Goal: Find contact information: Find contact information

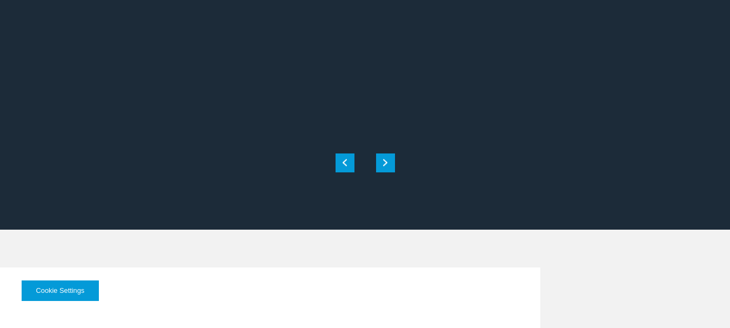
click at [53, 292] on button "Cookie Settings" at bounding box center [60, 290] width 77 height 21
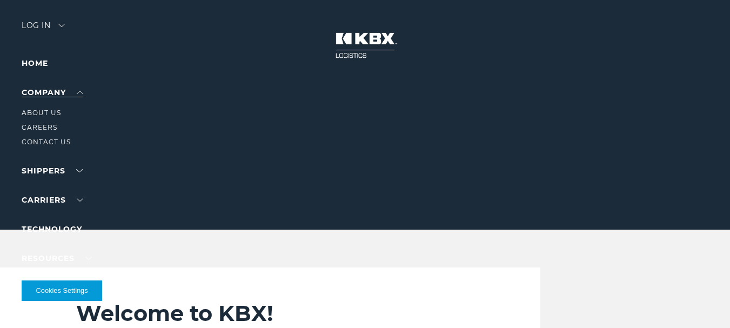
drag, startPoint x: 79, startPoint y: 92, endPoint x: 70, endPoint y: 92, distance: 9.2
click at [78, 92] on link "Company" at bounding box center [53, 93] width 62 height 10
click at [77, 95] on link "Company" at bounding box center [53, 93] width 62 height 10
click at [33, 110] on link "About Us" at bounding box center [41, 113] width 39 height 8
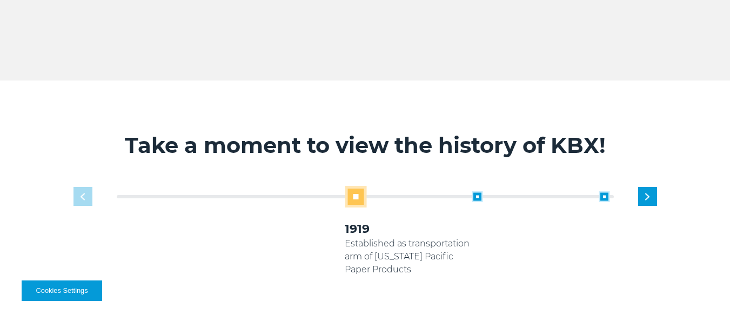
scroll to position [594, 0]
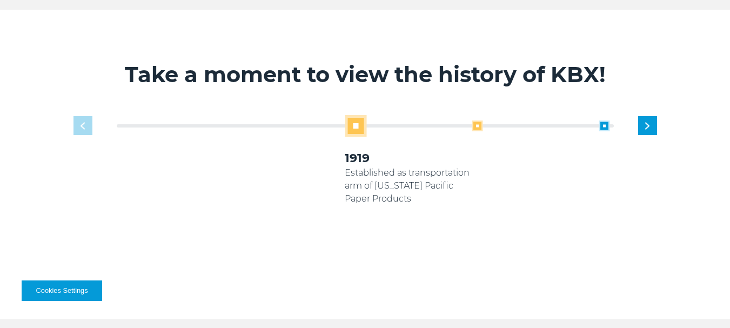
click at [474, 129] on span at bounding box center [477, 126] width 11 height 11
click at [478, 124] on span at bounding box center [477, 126] width 11 height 11
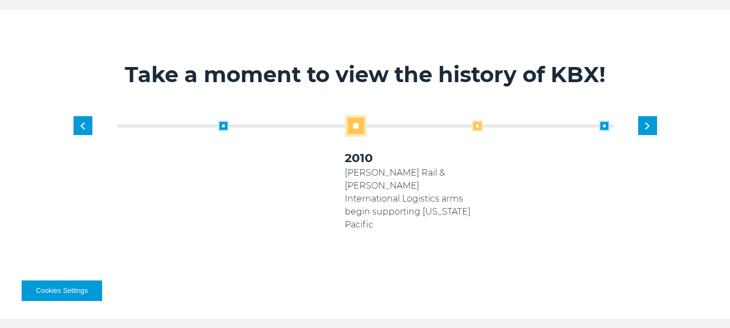
click at [474, 126] on span at bounding box center [477, 126] width 11 height 11
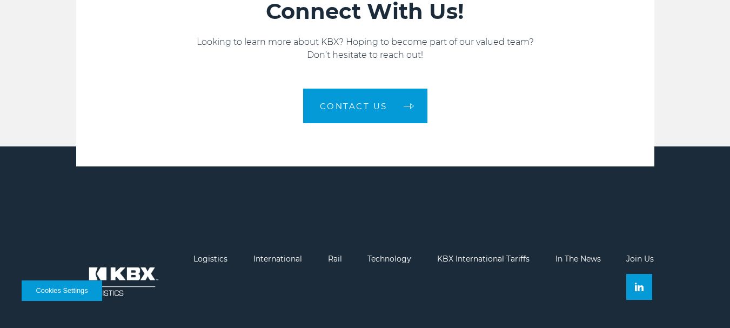
scroll to position [1747, 0]
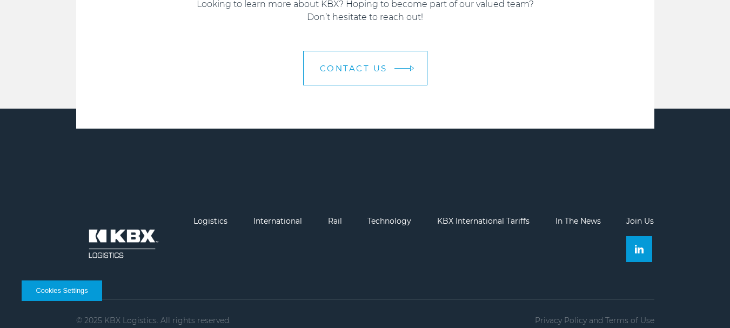
click at [347, 71] on link "Contact us" at bounding box center [365, 68] width 124 height 35
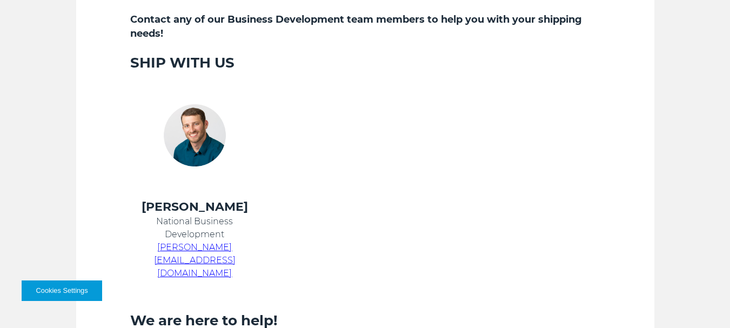
scroll to position [432, 0]
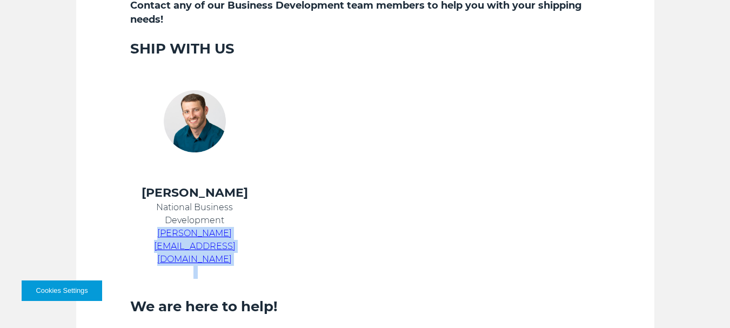
drag, startPoint x: 127, startPoint y: 233, endPoint x: 295, endPoint y: 235, distance: 168.1
click at [295, 237] on tr "[PERSON_NAME] National Business Development [PERSON_NAME][EMAIL_ADDRESS][DOMAIN…" at bounding box center [352, 232] width 470 height 94
copy tr "[PERSON_NAME][EMAIL_ADDRESS][DOMAIN_NAME]"
click at [110, 141] on section "Connect with us Whether you're looking for shipping options, want to become a c…" at bounding box center [365, 302] width 578 height 956
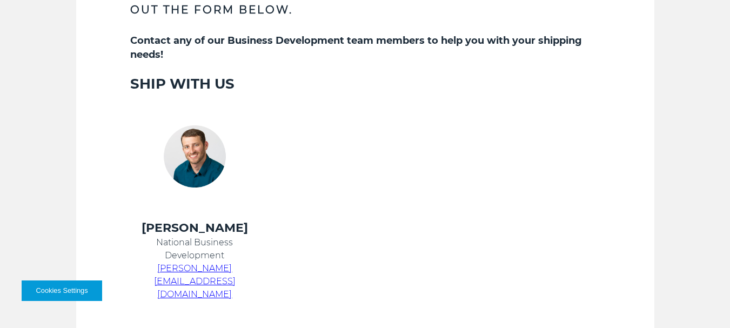
scroll to position [378, 0]
